Goal: Entertainment & Leisure: Consume media (video, audio)

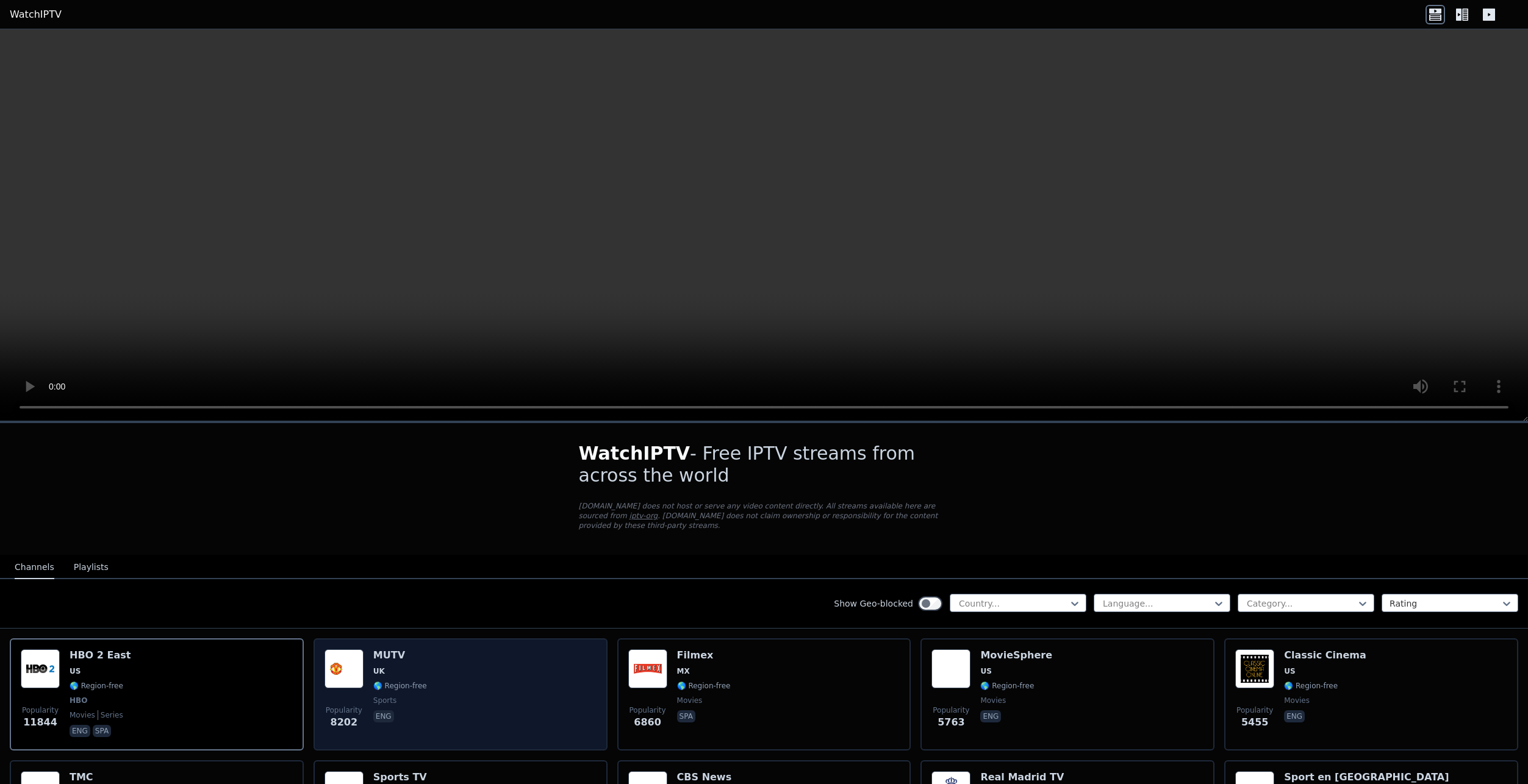
click at [391, 656] on div "MUTV UK 🌎 Region-free sports eng" at bounding box center [399, 694] width 54 height 90
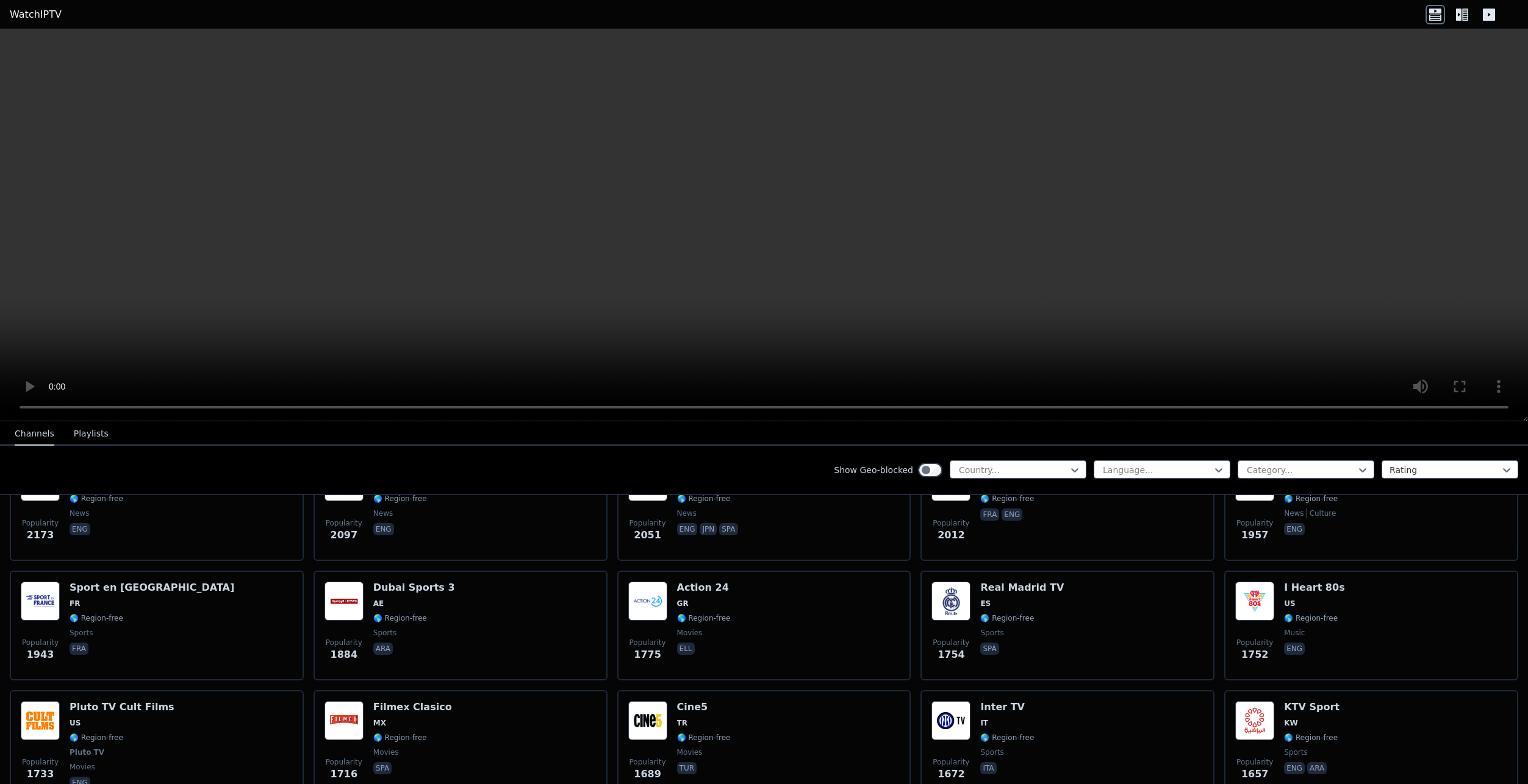
scroll to position [792, 0]
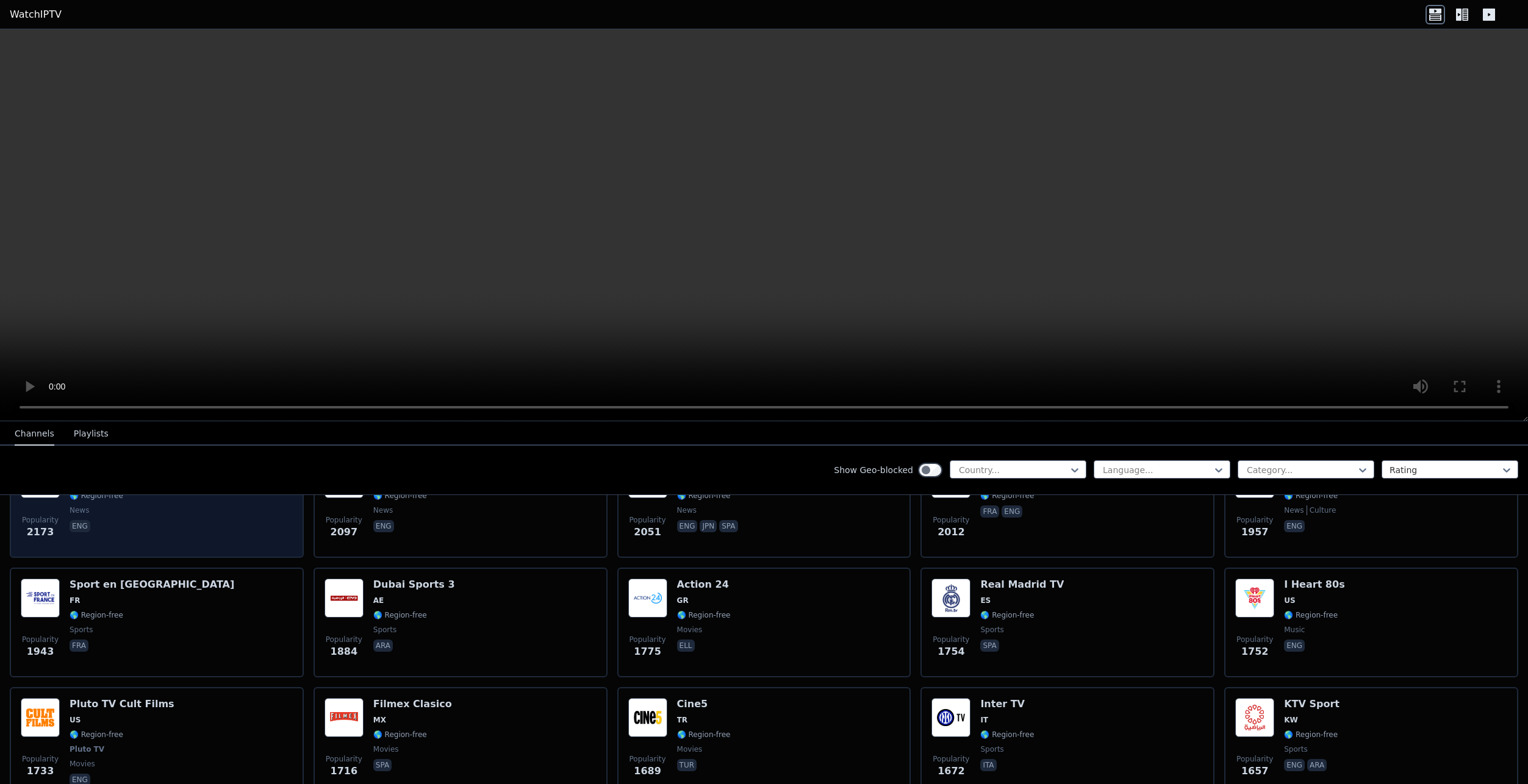
click at [103, 520] on span "eng" at bounding box center [96, 527] width 54 height 15
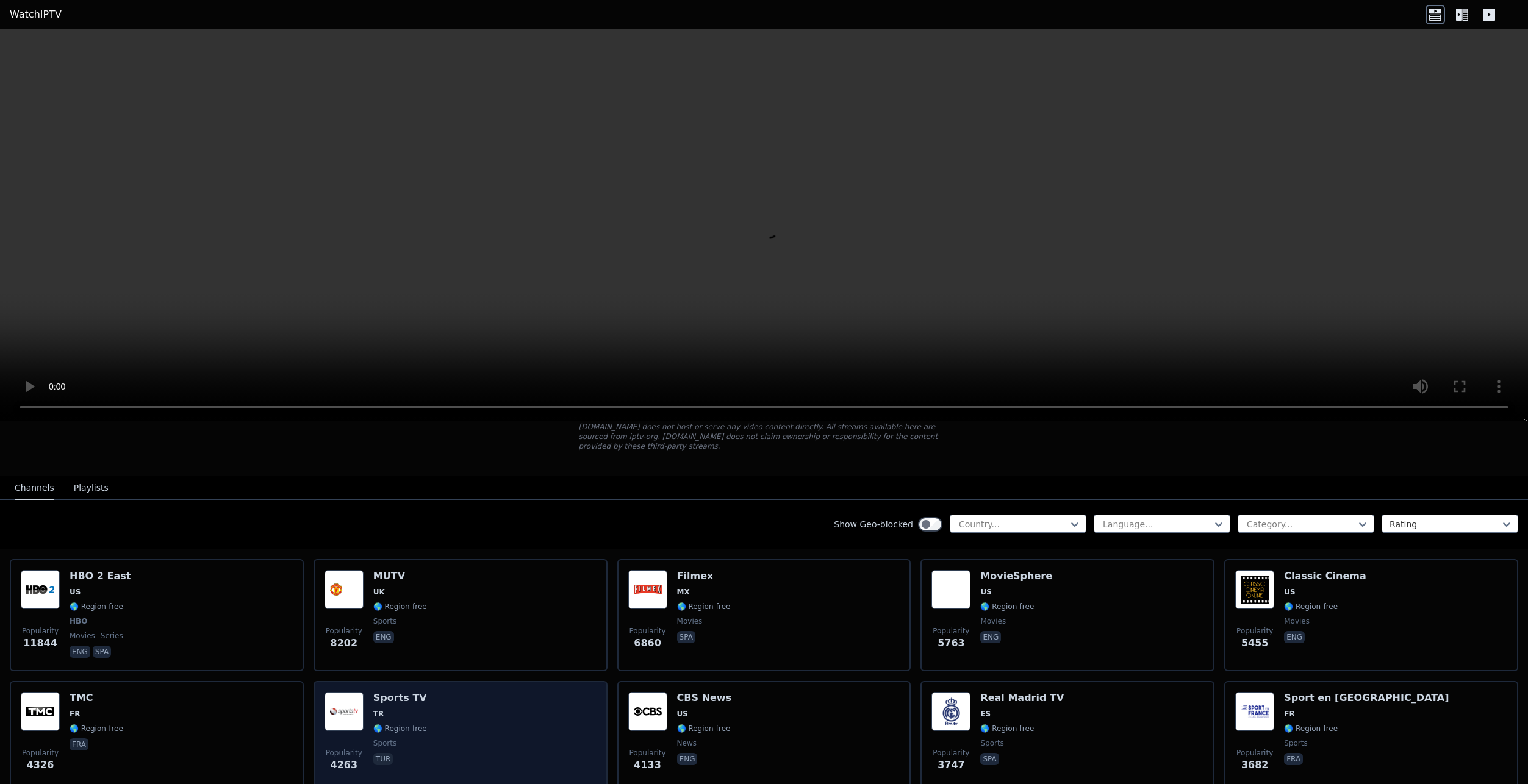
scroll to position [0, 0]
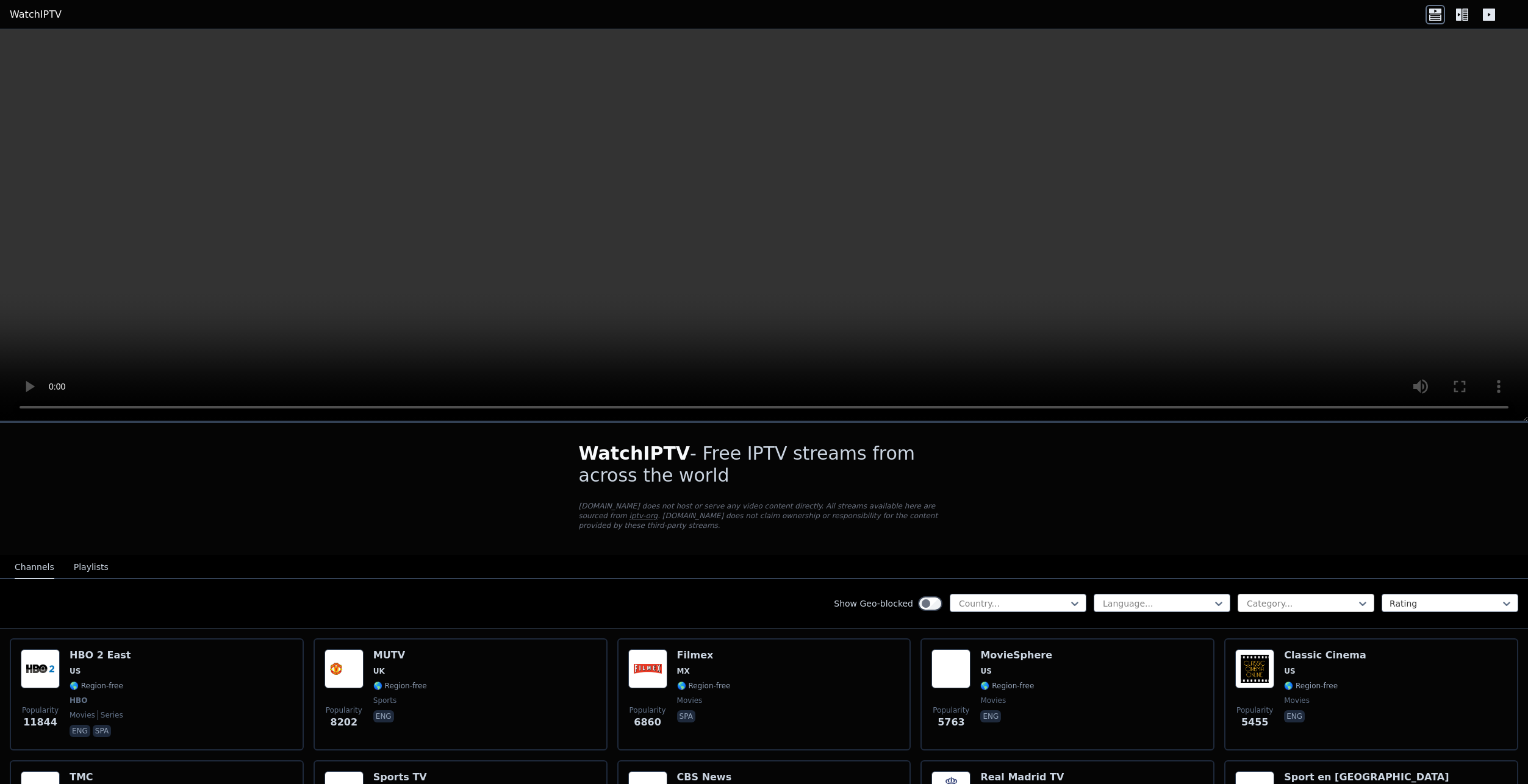
click at [1330, 598] on div at bounding box center [1300, 603] width 111 height 12
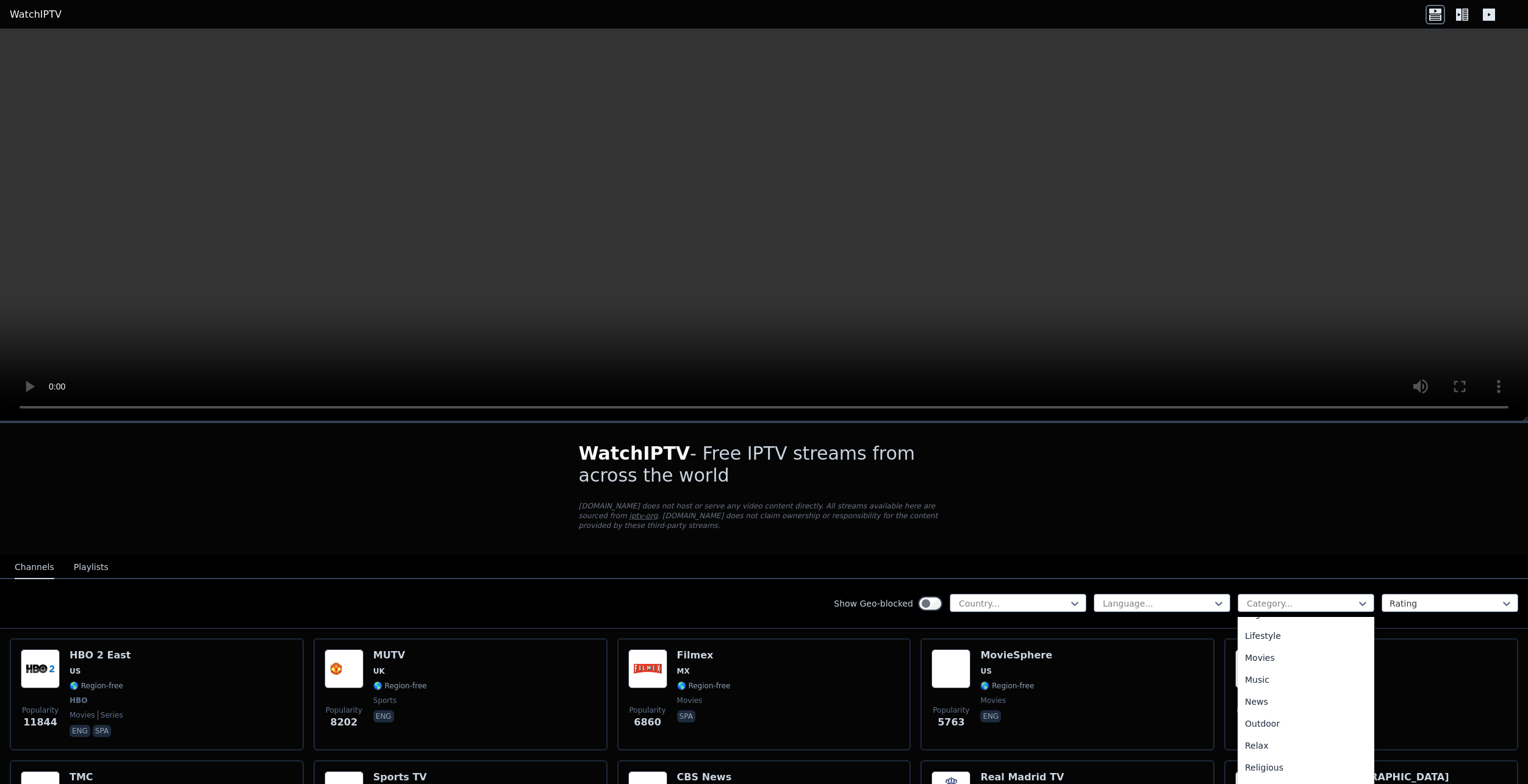
scroll to position [426, 0]
click at [1256, 722] on div "Sports" at bounding box center [1306, 731] width 137 height 22
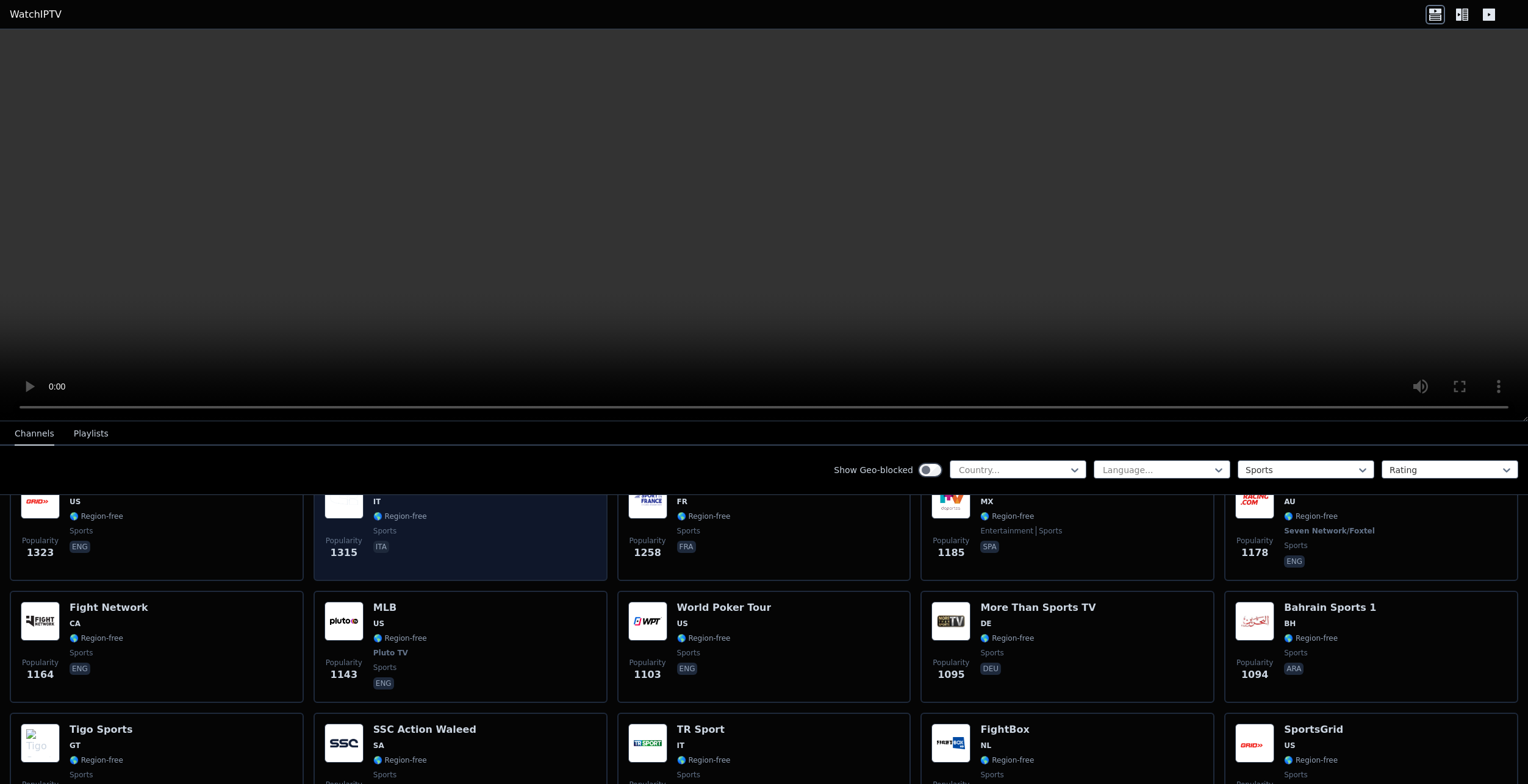
scroll to position [549, 0]
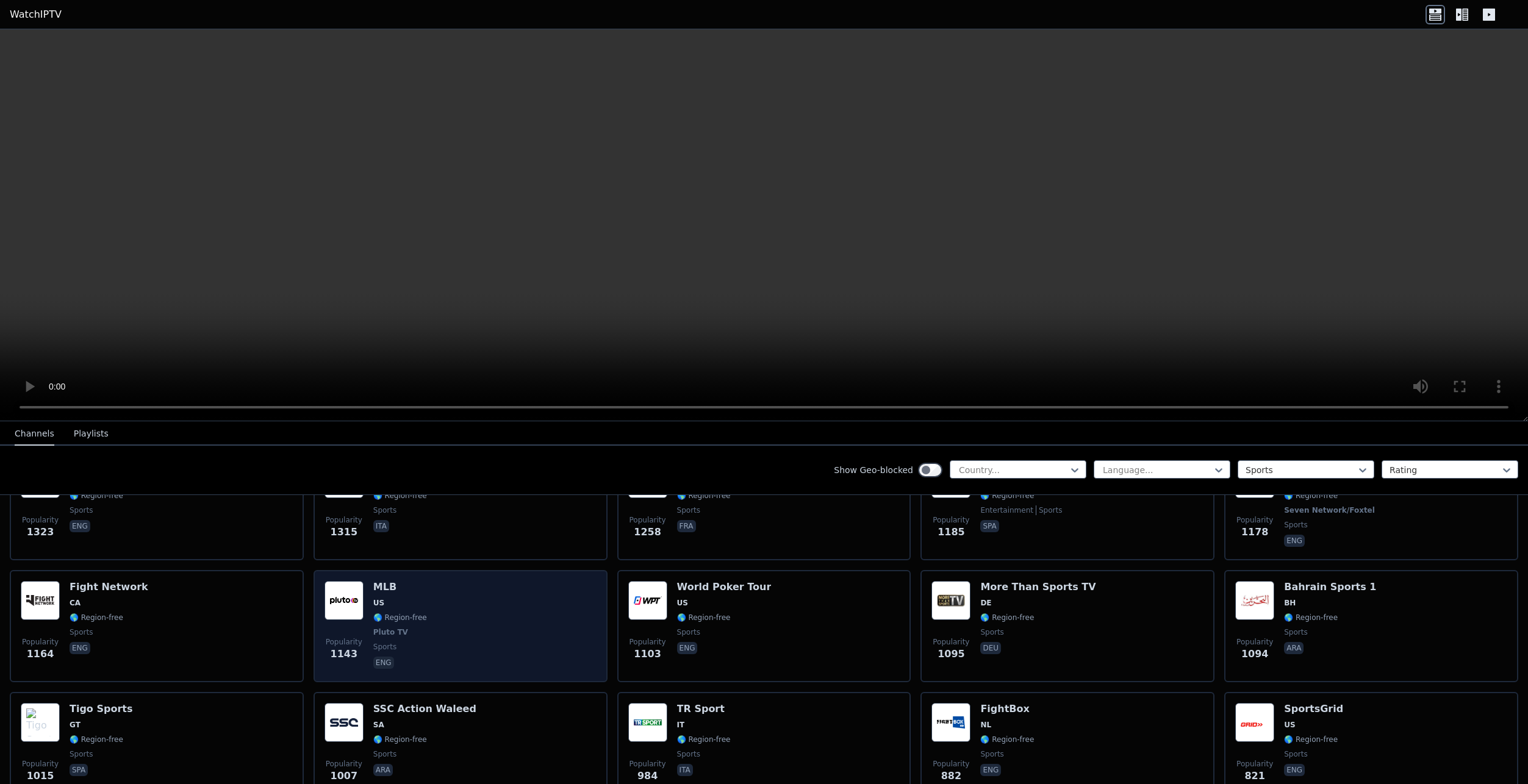
click at [490, 604] on div "Popularity 1143 MLB US 🌎 Region-free Pluto TV sports eng" at bounding box center [460, 626] width 272 height 90
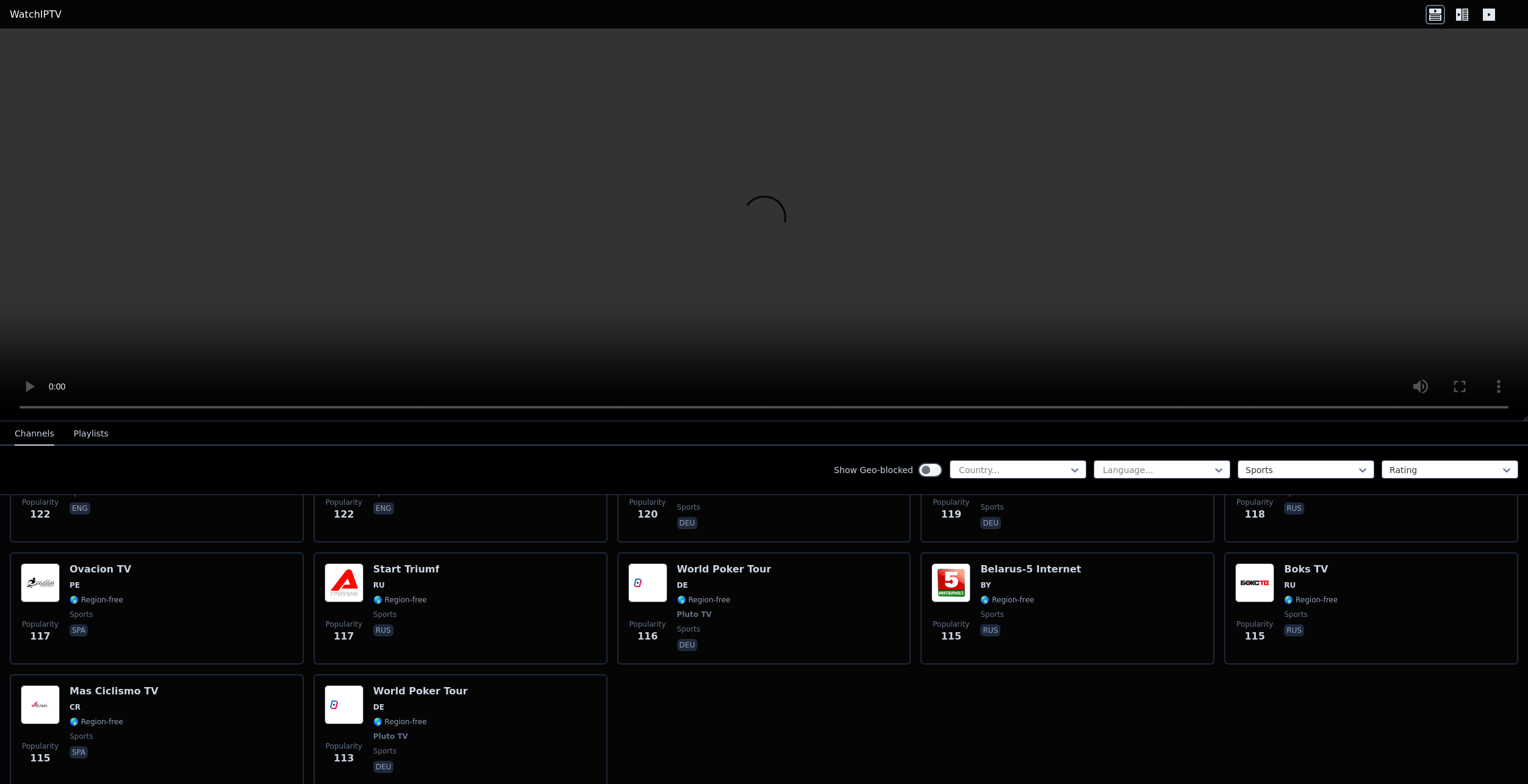
scroll to position [2621, 0]
click at [1492, 15] on icon at bounding box center [1488, 14] width 12 height 12
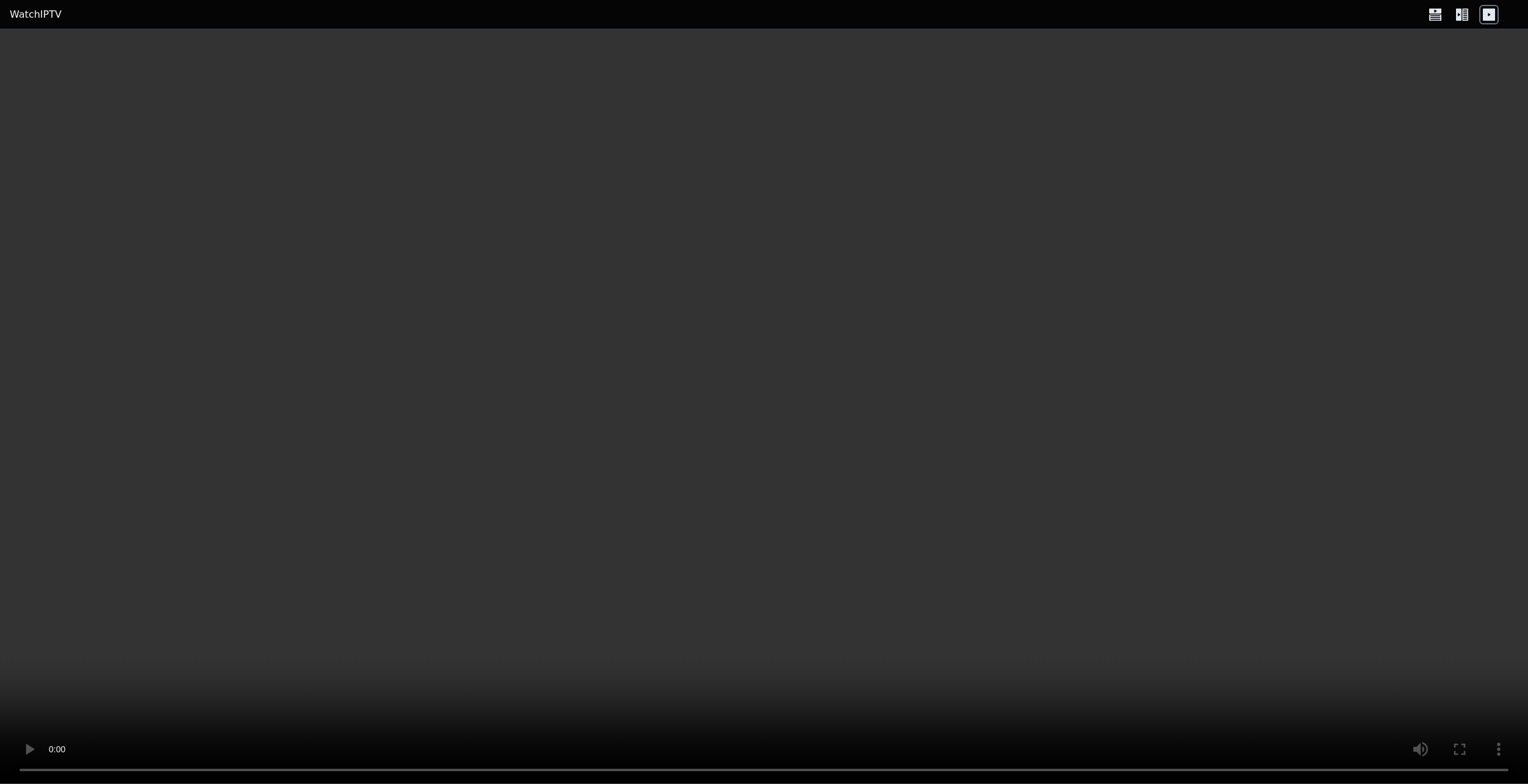
click at [1462, 17] on icon at bounding box center [1462, 15] width 20 height 20
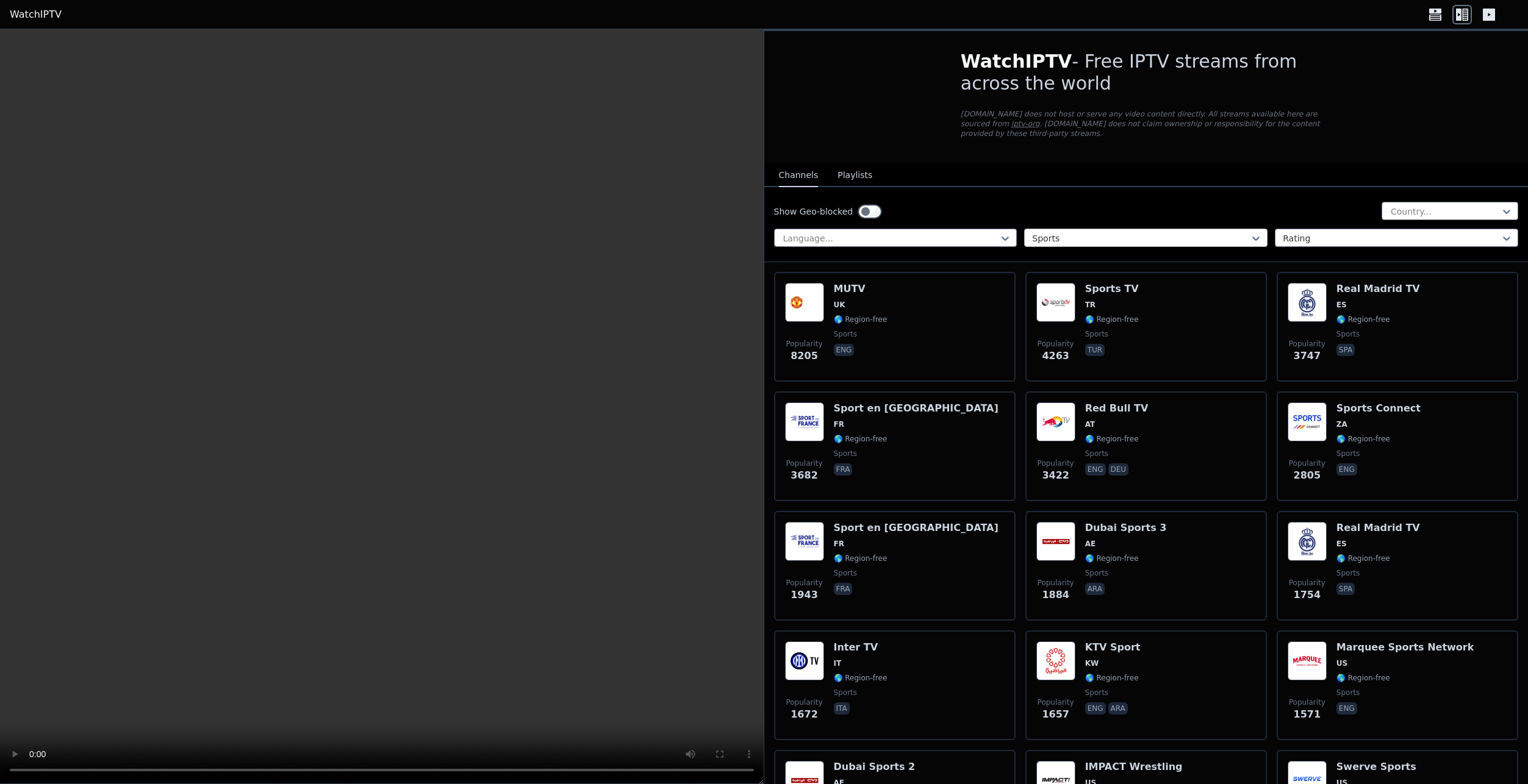
click at [1143, 232] on div at bounding box center [1141, 238] width 218 height 12
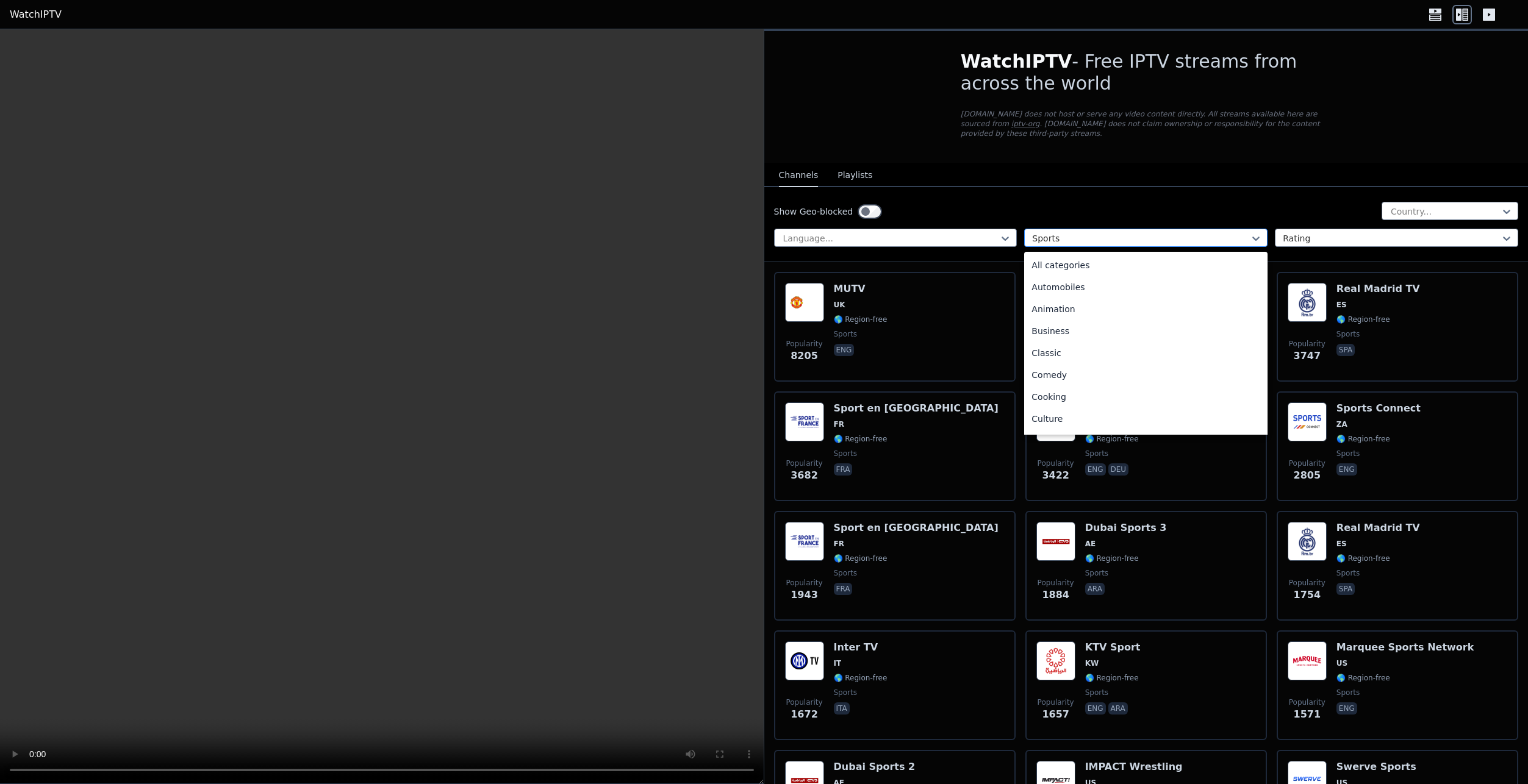
scroll to position [376, 0]
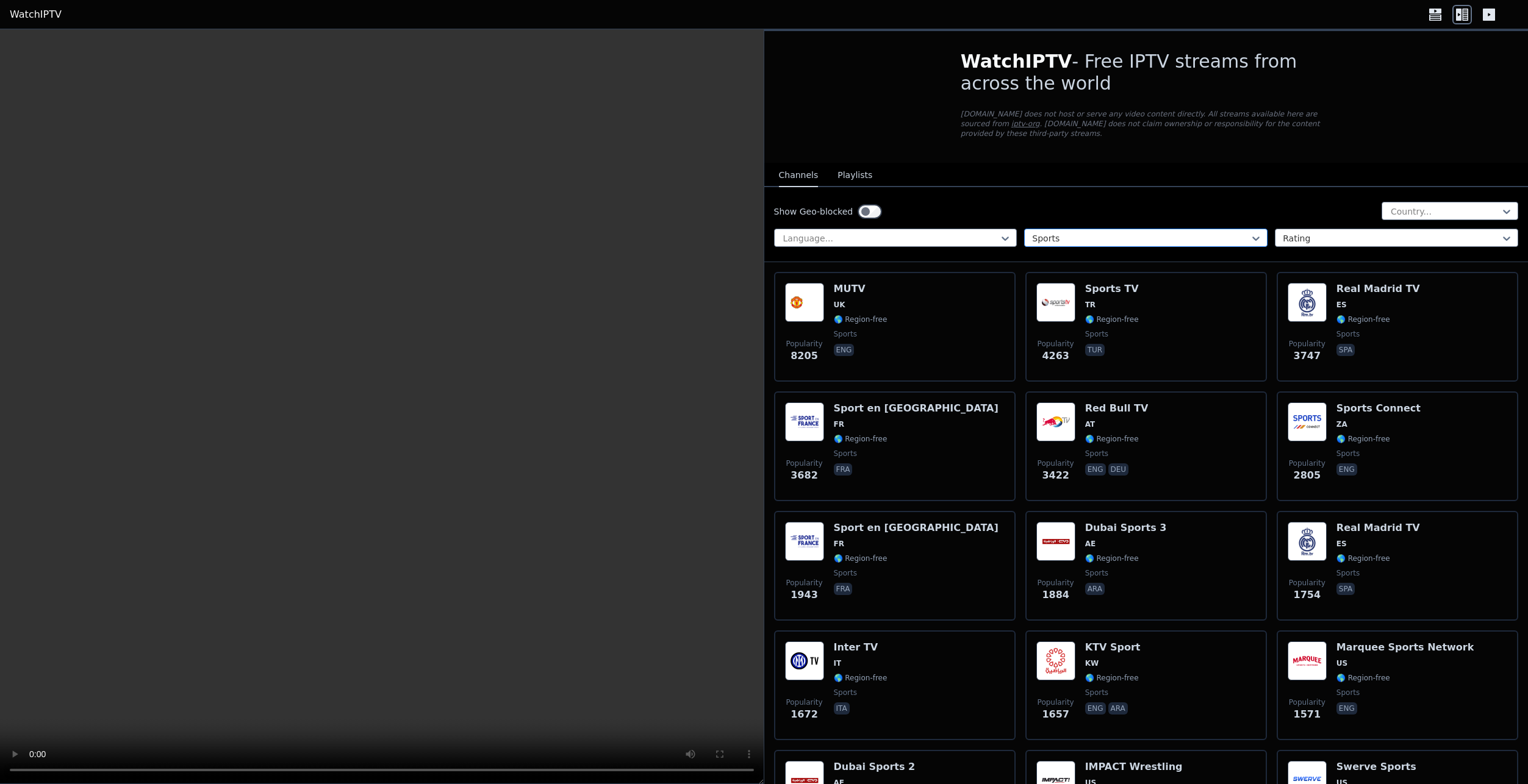
click at [1143, 232] on div at bounding box center [1141, 238] width 218 height 12
